Goal: Transaction & Acquisition: Purchase product/service

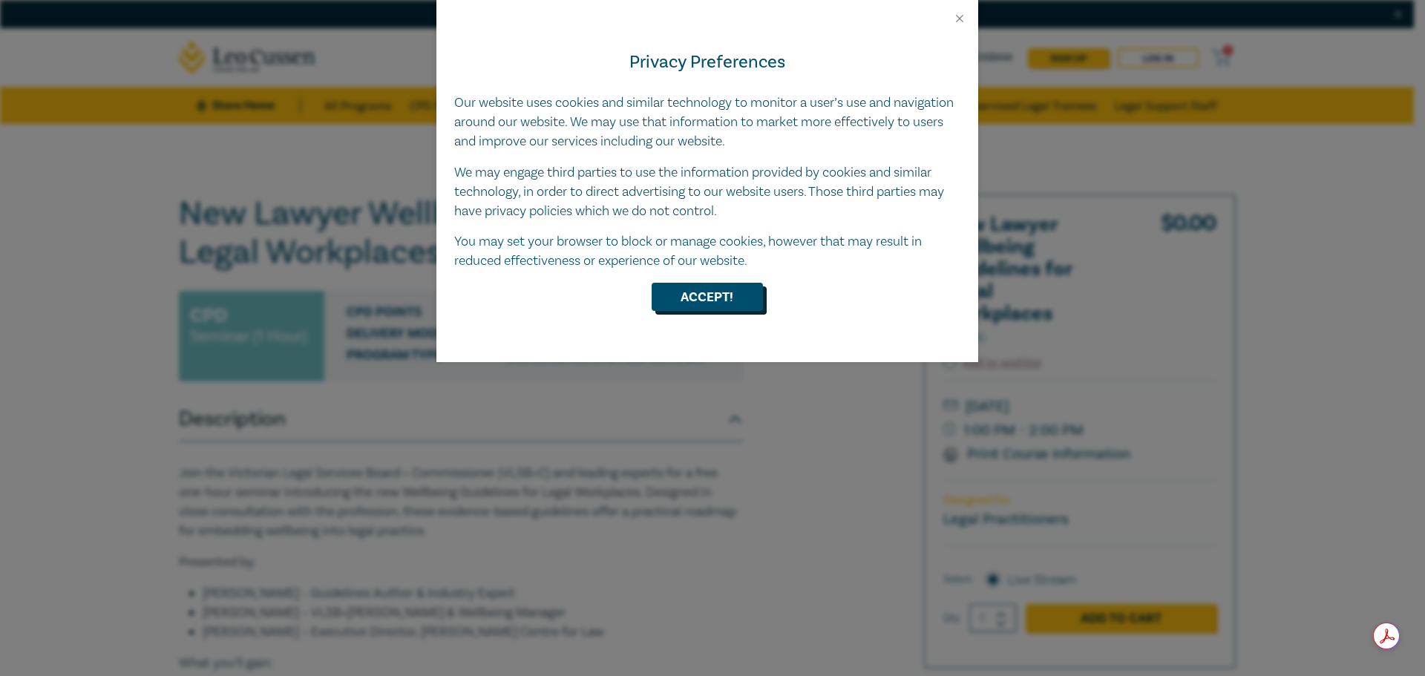
click at [730, 298] on button "Accept!" at bounding box center [707, 297] width 111 height 28
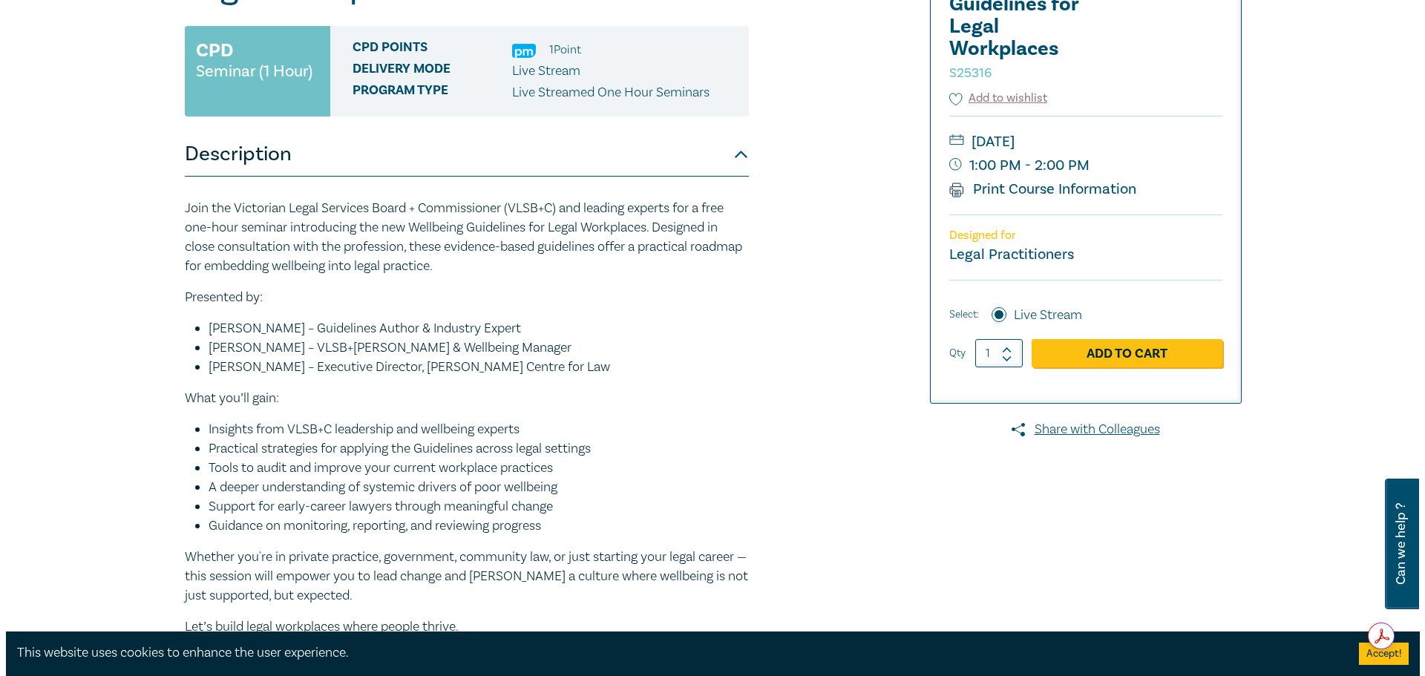
scroll to position [297, 0]
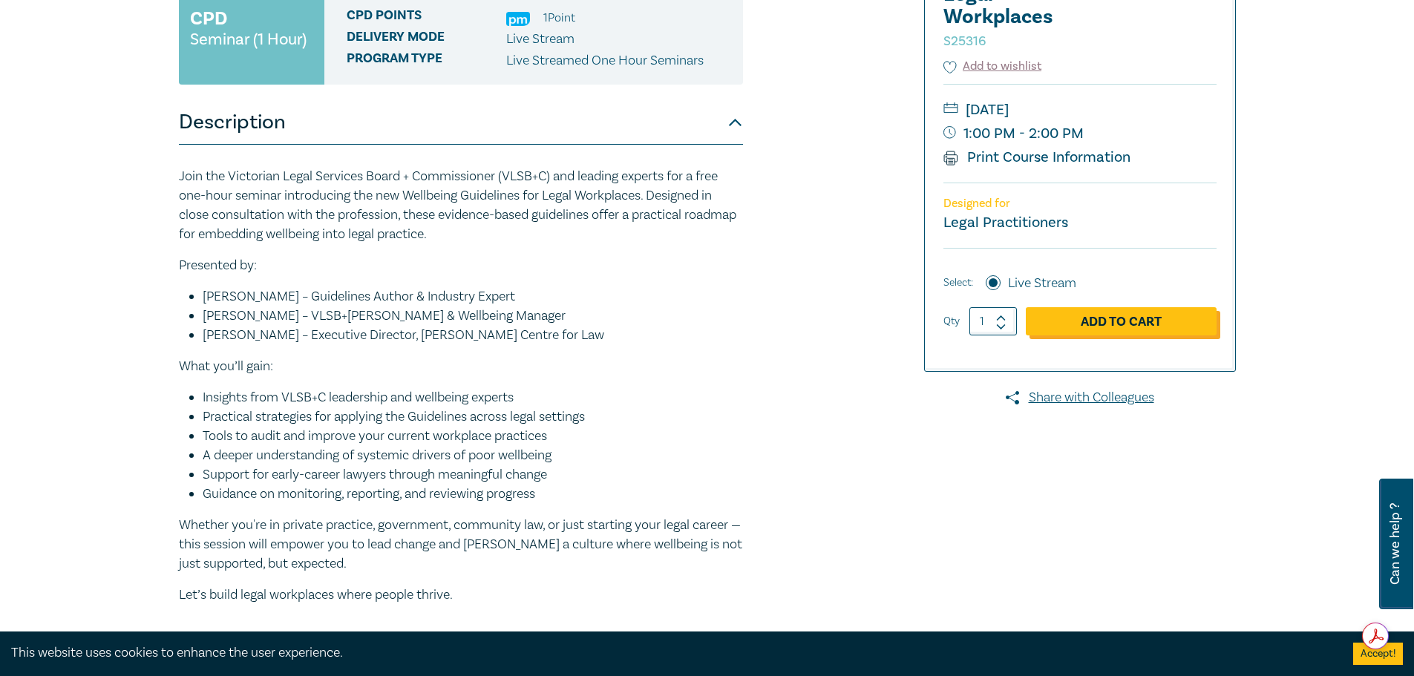
click at [1139, 327] on link "Add to Cart" at bounding box center [1121, 321] width 191 height 28
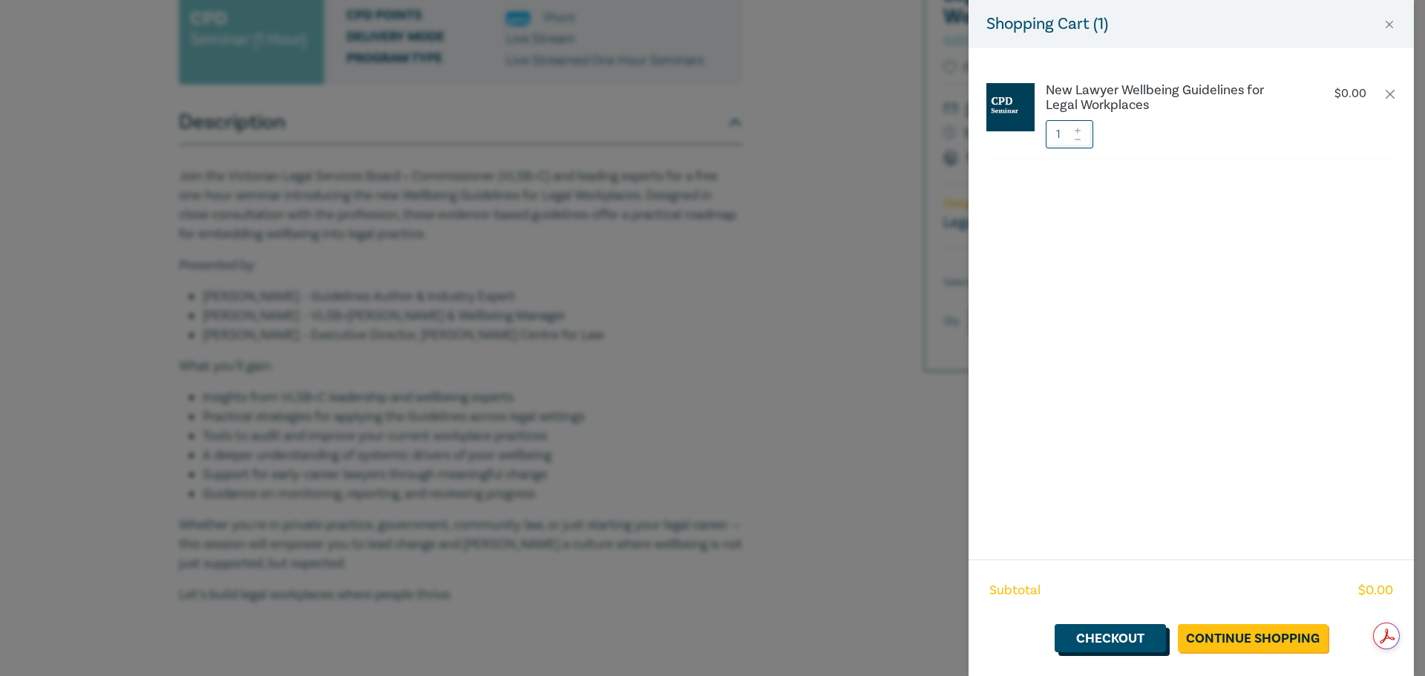
click at [1127, 648] on link "Checkout" at bounding box center [1110, 638] width 111 height 28
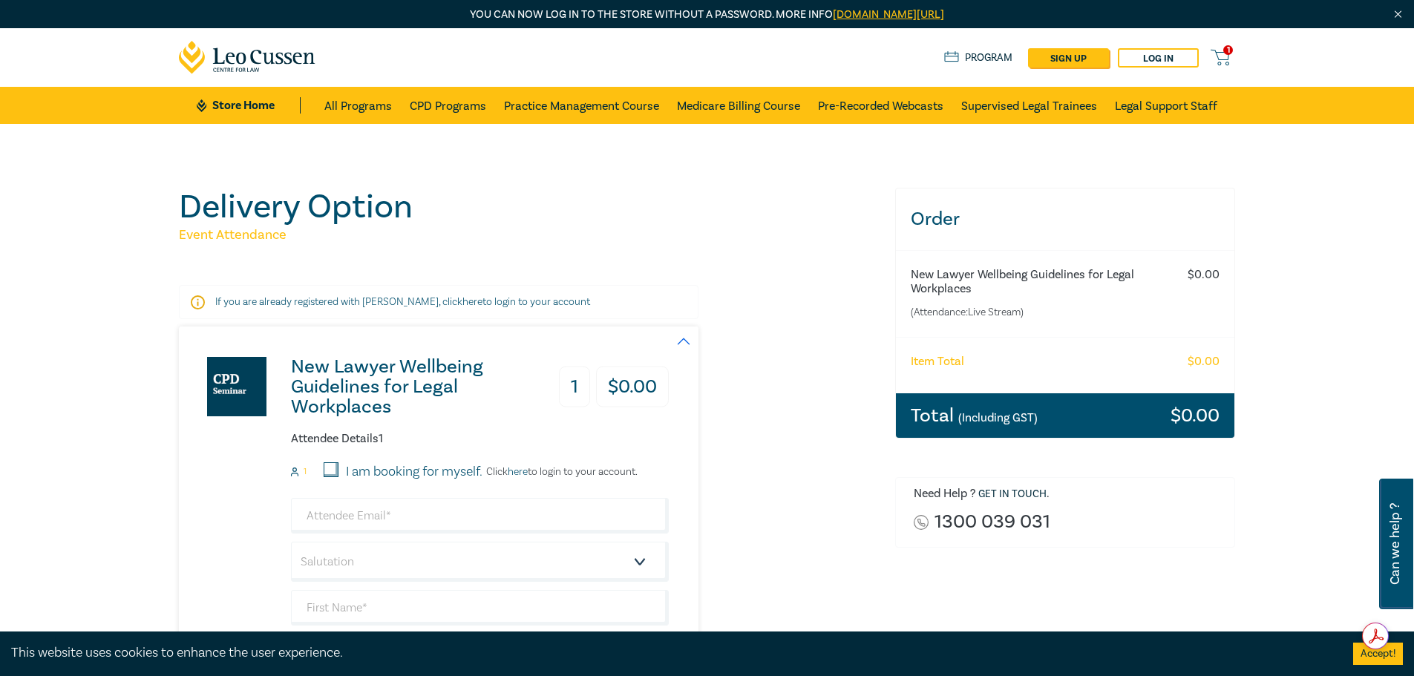
click at [329, 468] on input "I am booking for myself." at bounding box center [331, 469] width 15 height 15
checkbox input "true"
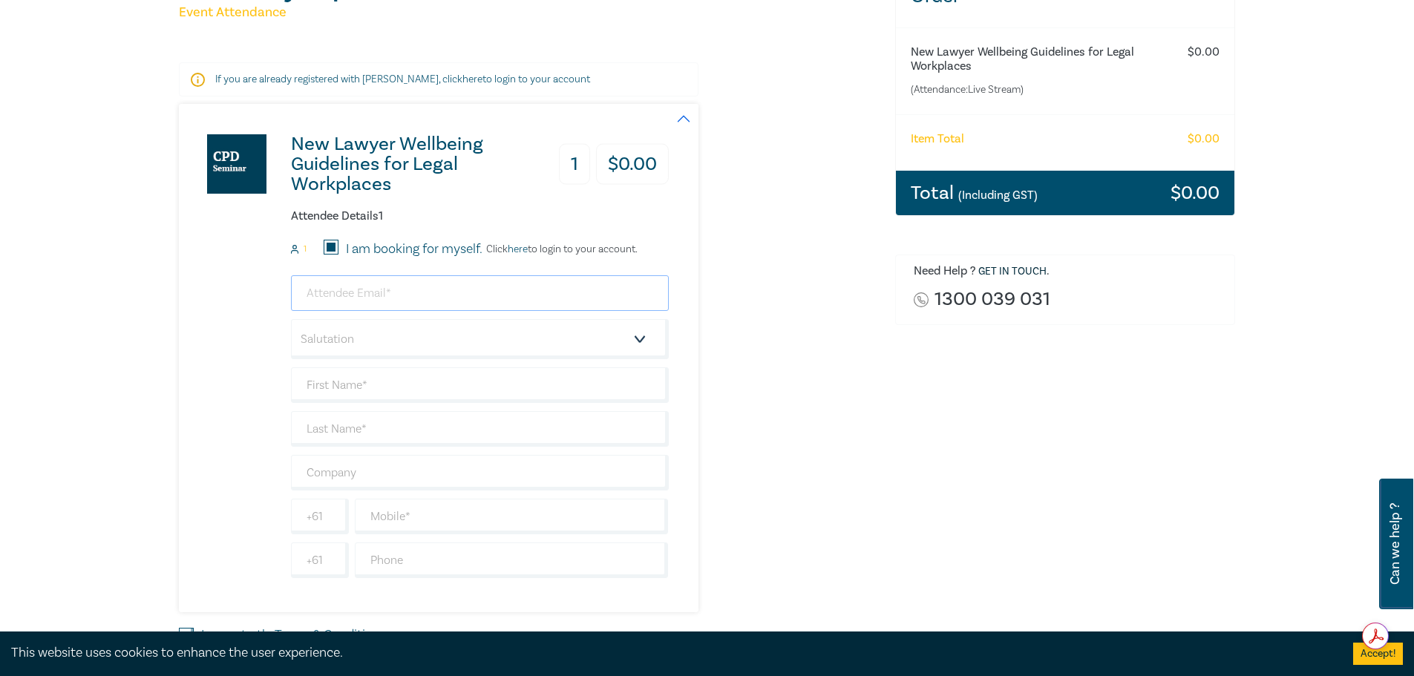
drag, startPoint x: 339, startPoint y: 300, endPoint x: 366, endPoint y: 292, distance: 27.7
click at [339, 300] on input "email" at bounding box center [480, 293] width 378 height 36
type input "anne@vicmercantilelawyers.com.au"
click at [327, 339] on select "Salutation Mr. Mrs. Ms. Miss Dr. Prof. Other" at bounding box center [480, 339] width 378 height 40
select select "Mrs."
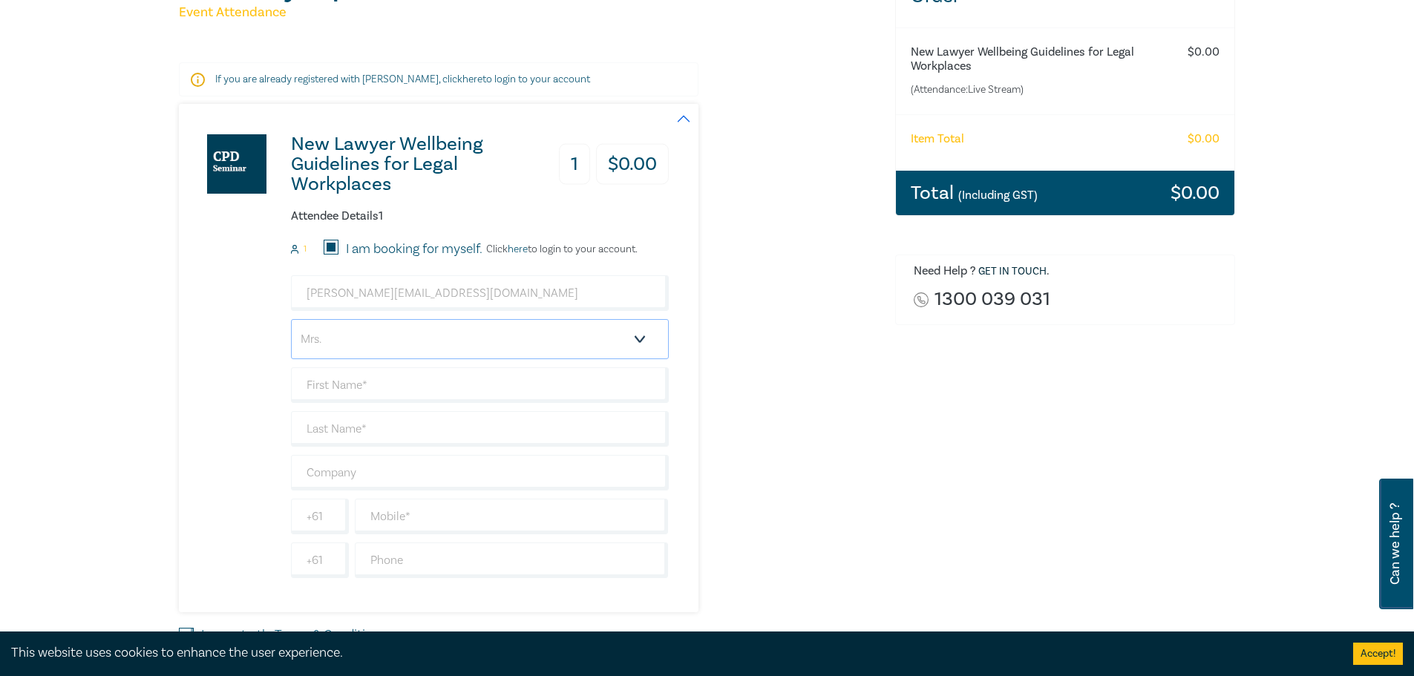
click at [291, 319] on select "Salutation Mr. Mrs. Ms. Miss Dr. Prof. Other" at bounding box center [480, 339] width 378 height 40
click at [315, 380] on input "text" at bounding box center [480, 385] width 378 height 36
type input "[PERSON_NAME]"
click at [609, 435] on input "text" at bounding box center [480, 429] width 378 height 36
type input "Heenatimulla"
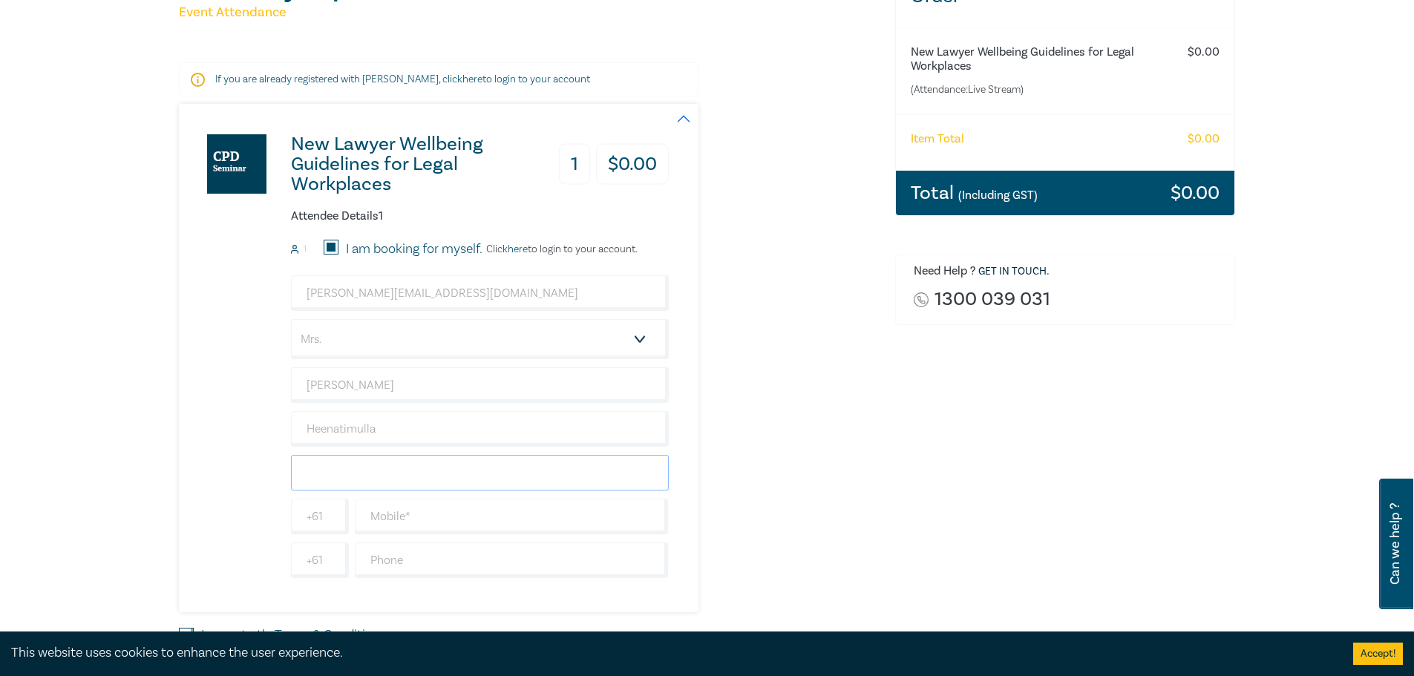
click at [320, 476] on input "text" at bounding box center [480, 473] width 378 height 36
type input "Victoria Mercantile Lawyers"
click at [398, 529] on input "text" at bounding box center [512, 517] width 314 height 36
type input "0401684689"
click at [392, 561] on input "text" at bounding box center [512, 561] width 314 height 36
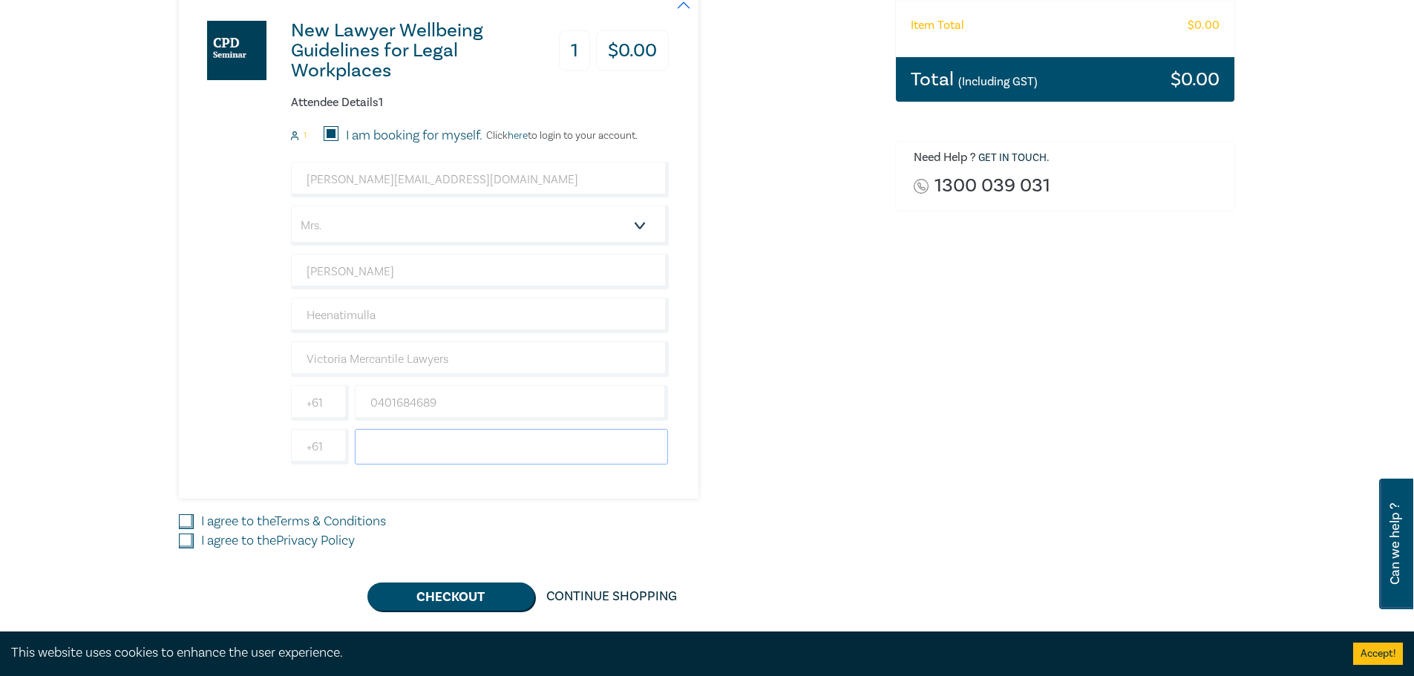
scroll to position [371, 0]
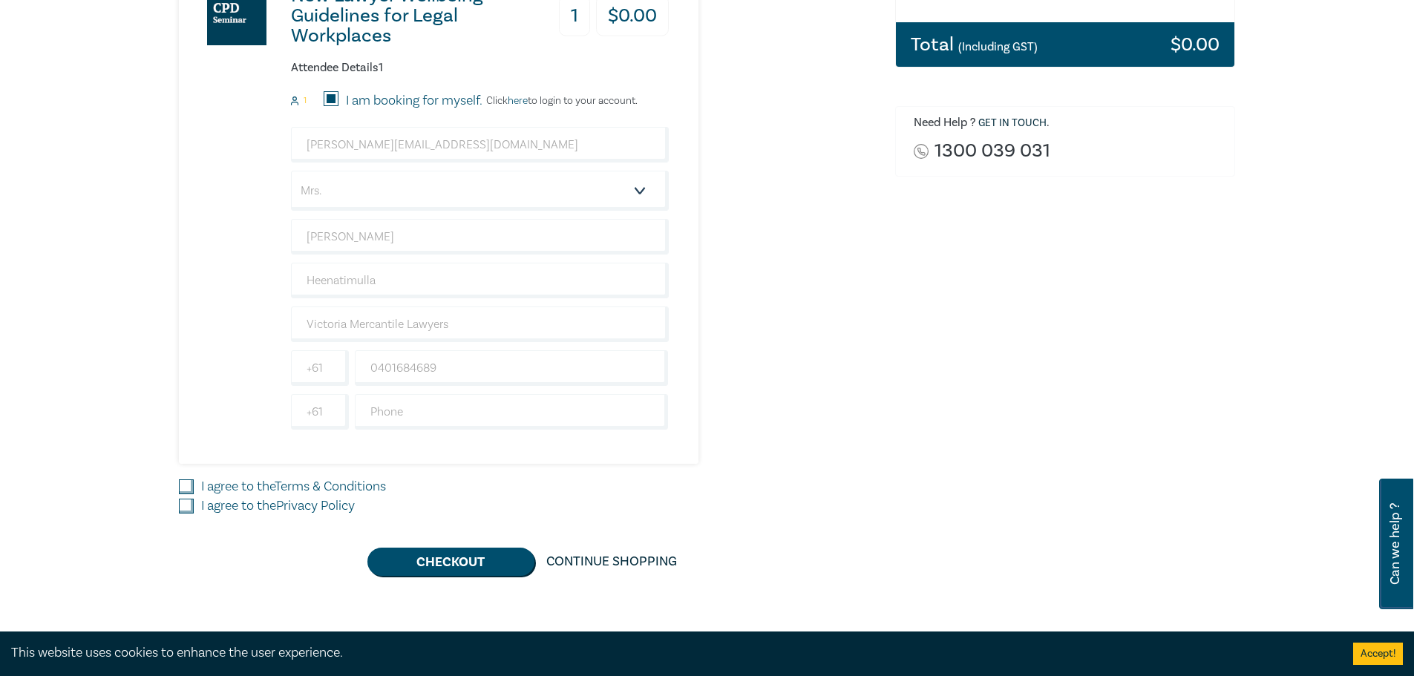
click at [186, 485] on input "I agree to the Terms & Conditions" at bounding box center [186, 486] width 15 height 15
checkbox input "true"
click at [189, 508] on input "I agree to the Privacy Policy" at bounding box center [186, 506] width 15 height 15
checkbox input "true"
click at [448, 565] on button "Checkout" at bounding box center [450, 562] width 167 height 28
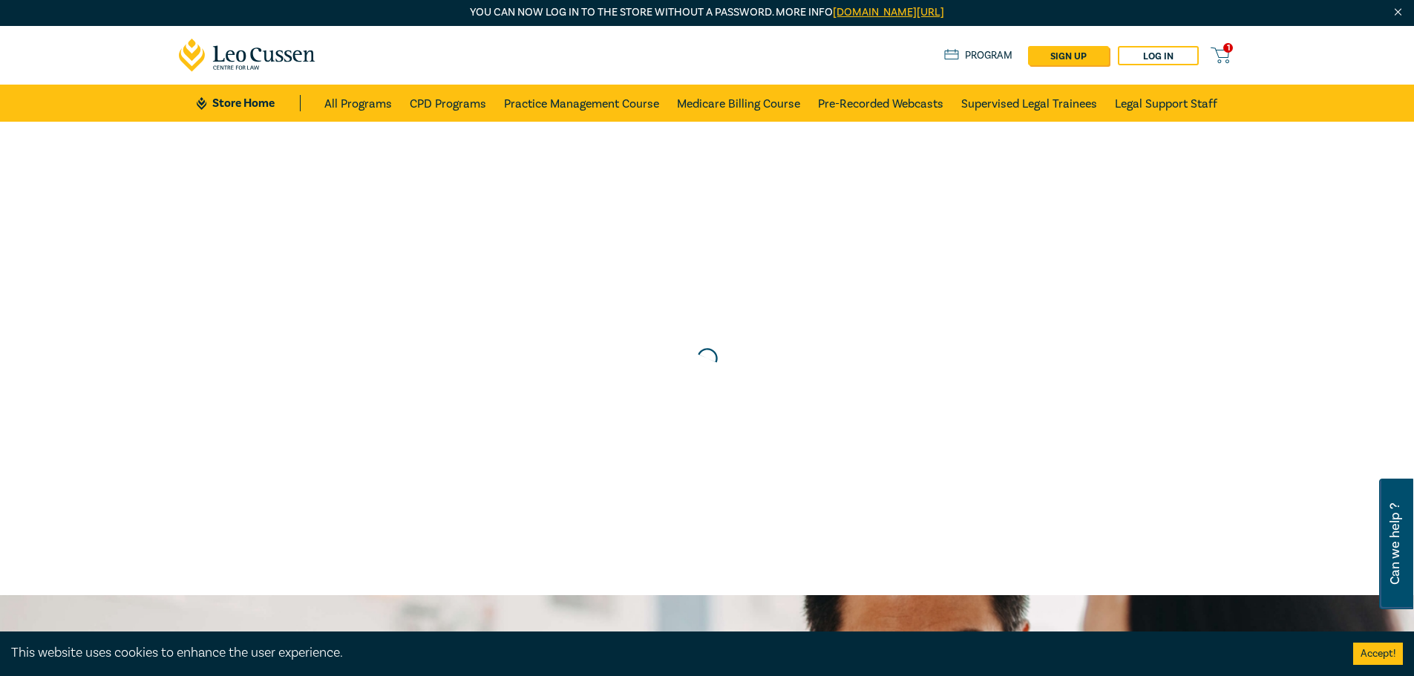
scroll to position [0, 0]
